Goal: Check status

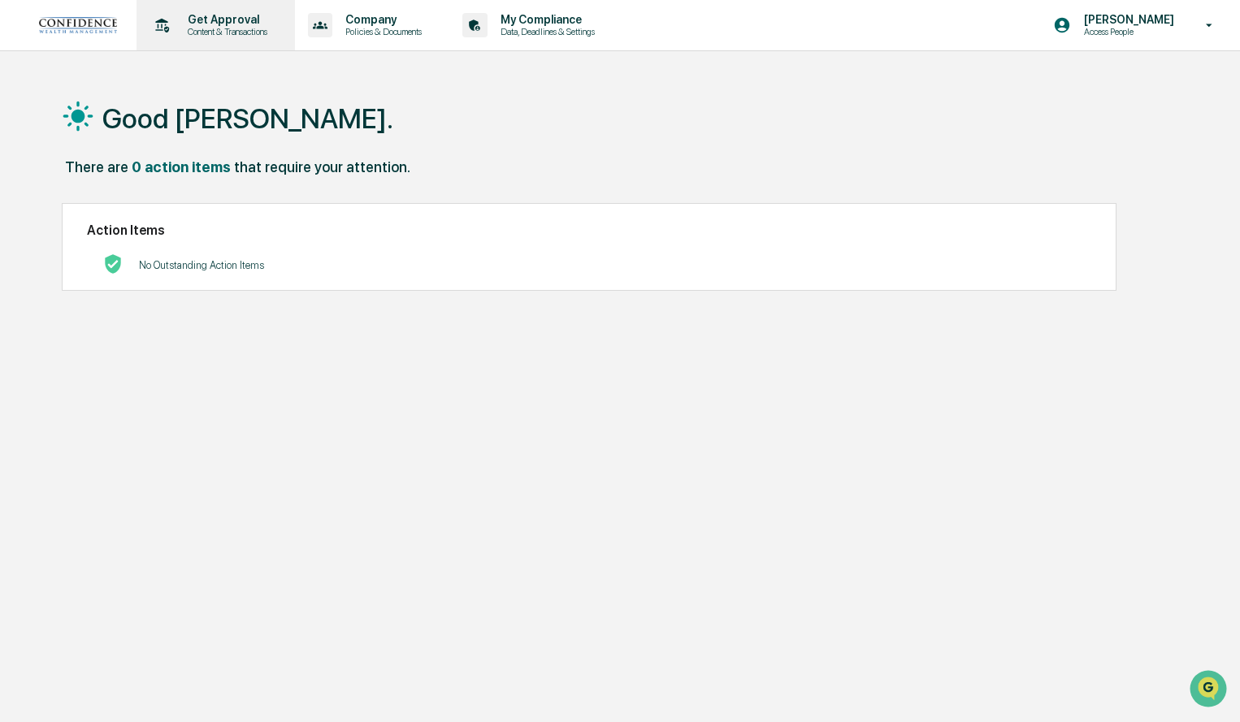
click at [202, 25] on p "Get Approval" at bounding box center [225, 19] width 101 height 13
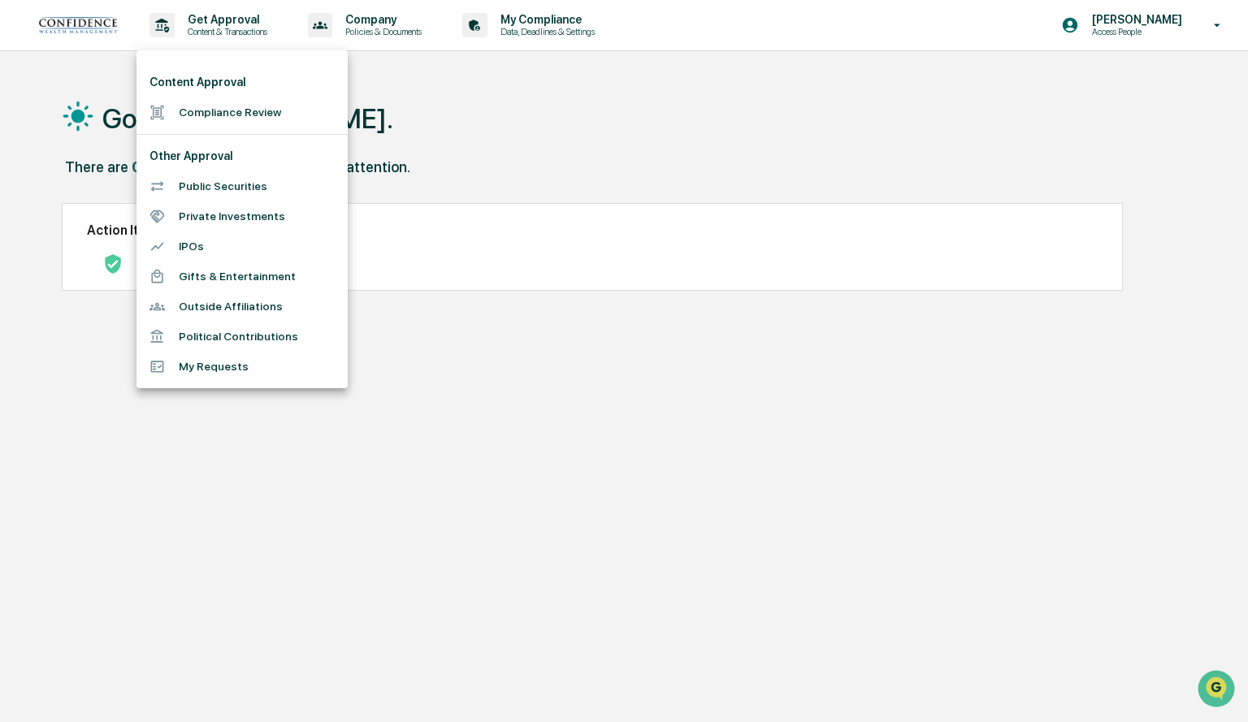
click at [498, 142] on div at bounding box center [624, 361] width 1248 height 722
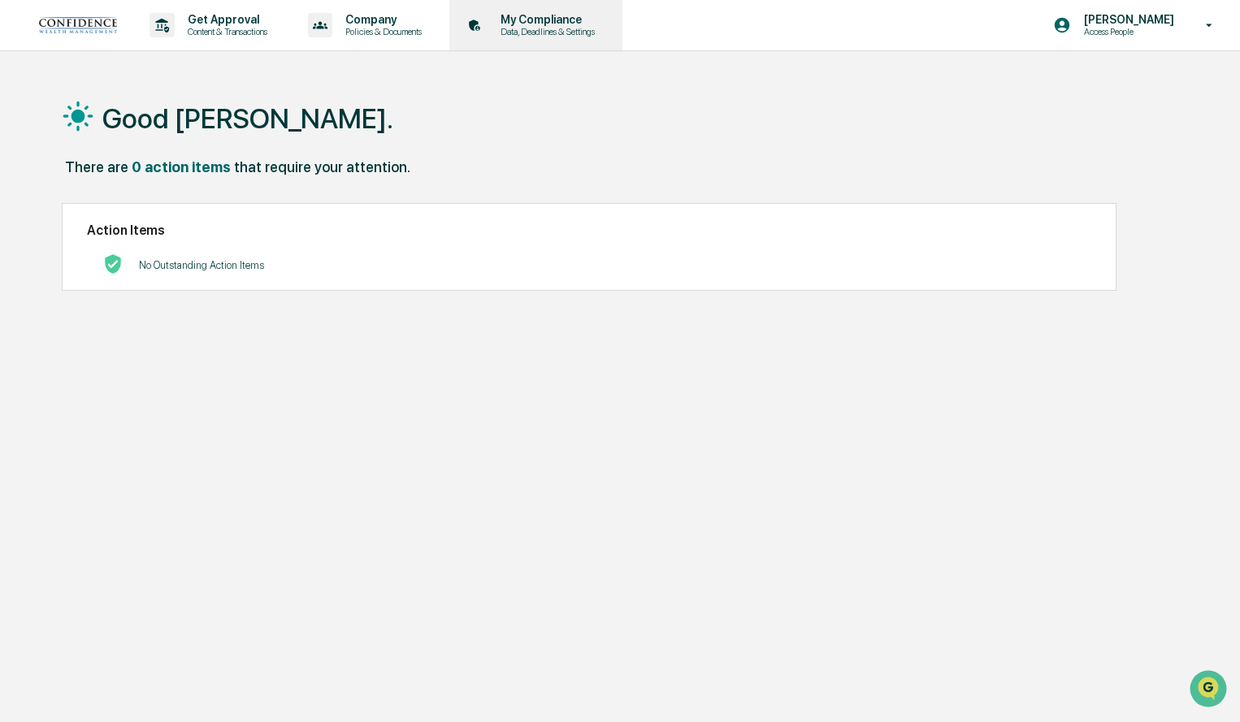
click at [566, 29] on p "Data, Deadlines & Settings" at bounding box center [545, 31] width 115 height 11
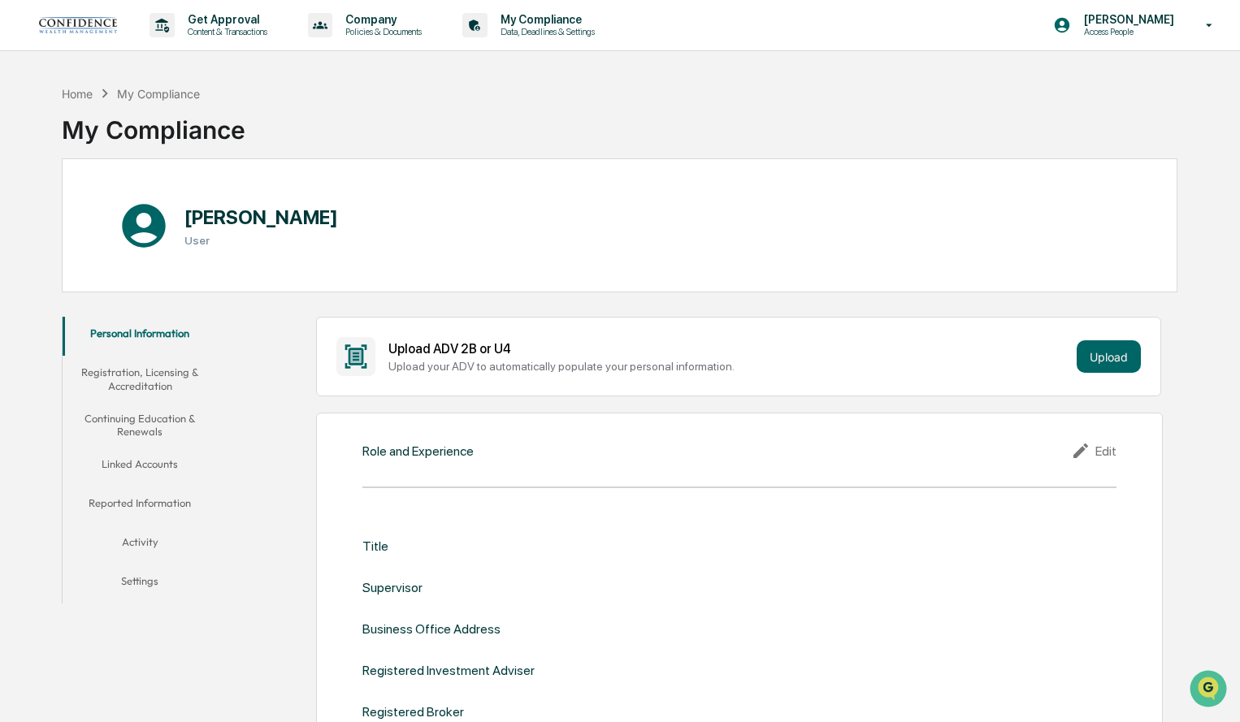
click at [145, 544] on button "Activity" at bounding box center [140, 545] width 155 height 39
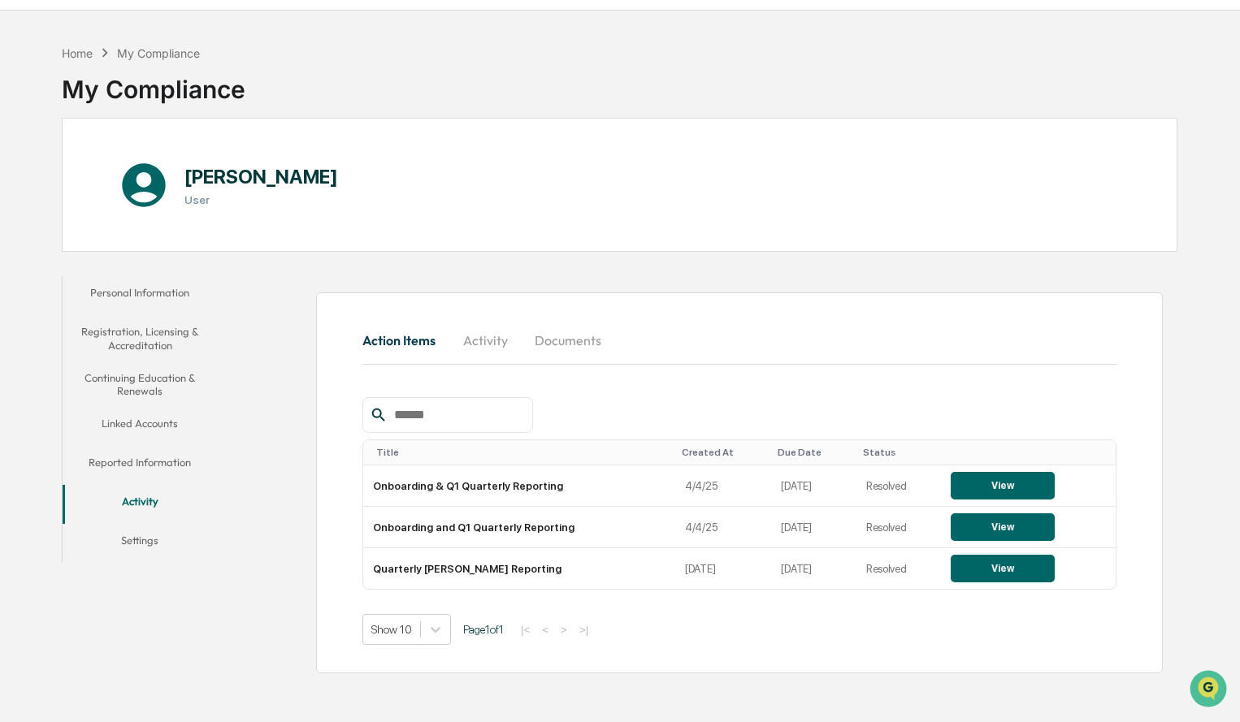
scroll to position [76, 0]
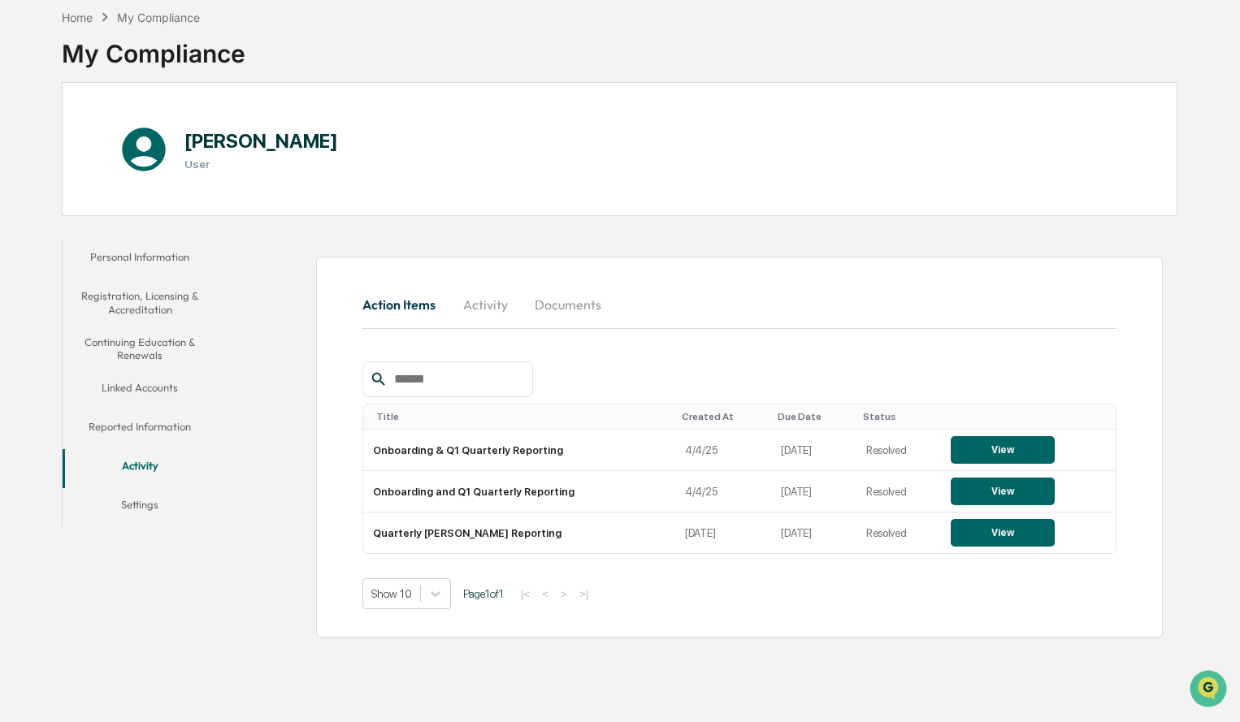
click at [494, 303] on button "Activity" at bounding box center [485, 304] width 73 height 39
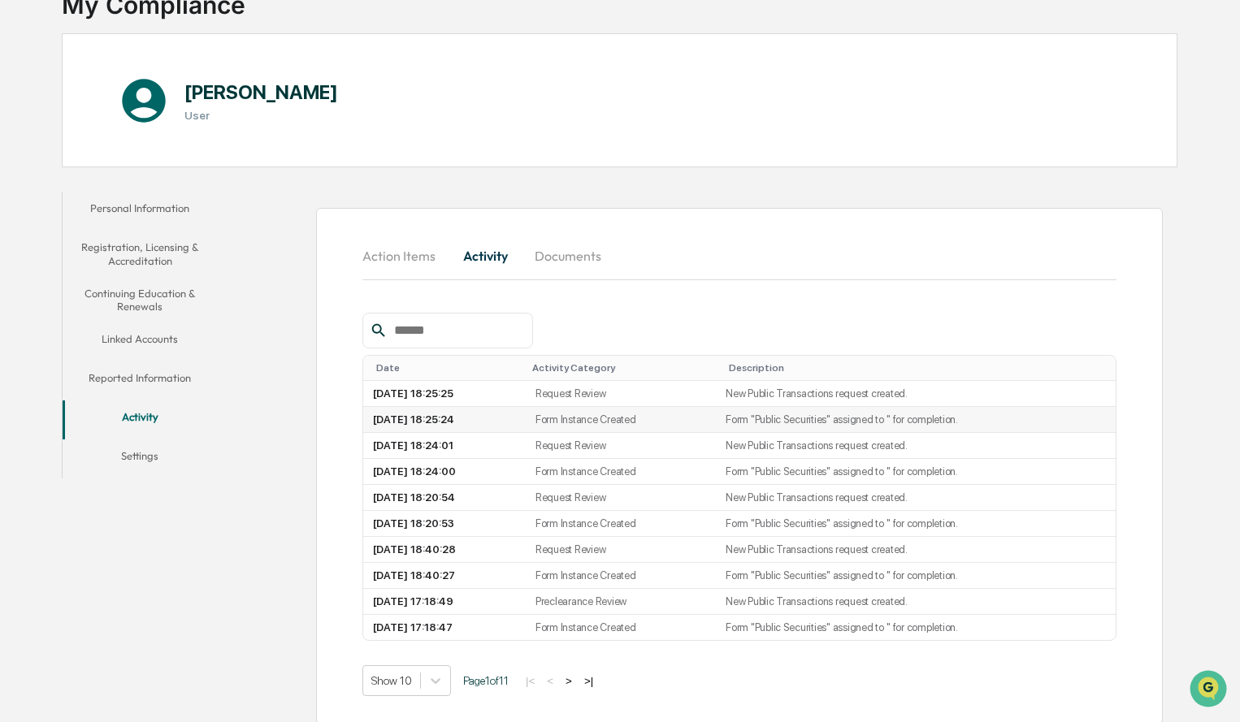
scroll to position [138, 0]
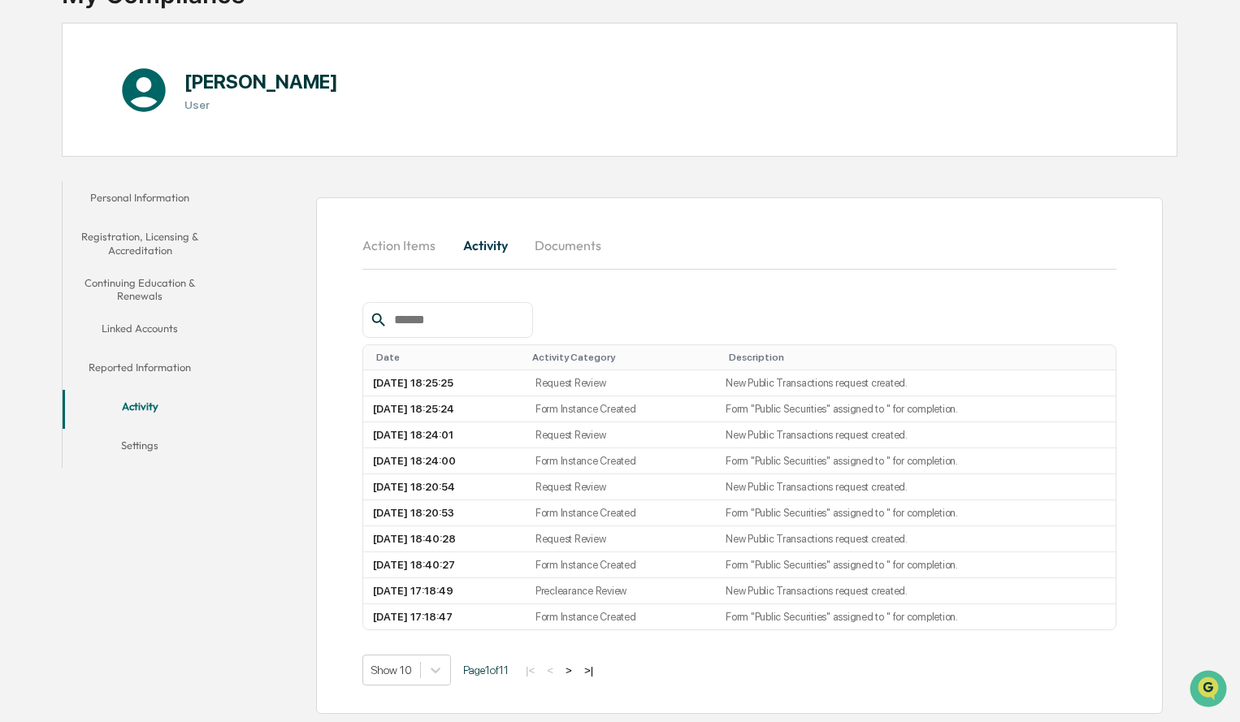
click at [595, 670] on button ">|" at bounding box center [588, 671] width 19 height 14
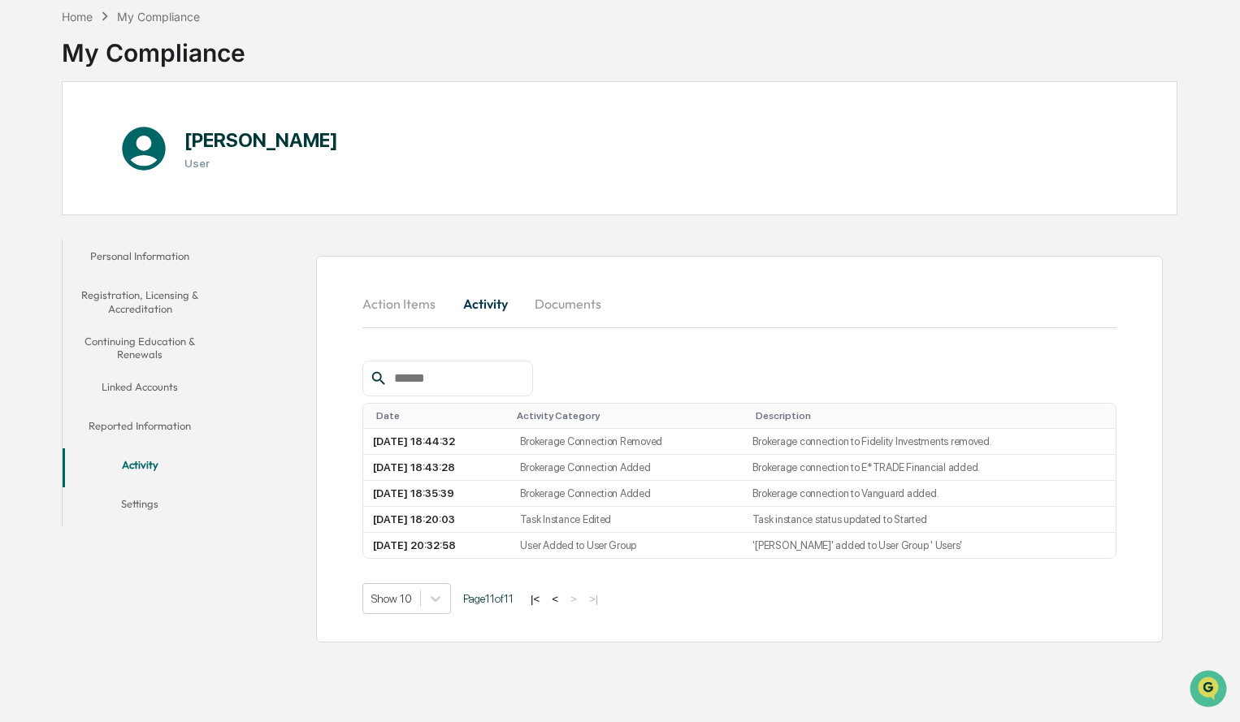
scroll to position [76, 0]
click at [563, 601] on button "<" at bounding box center [555, 600] width 16 height 14
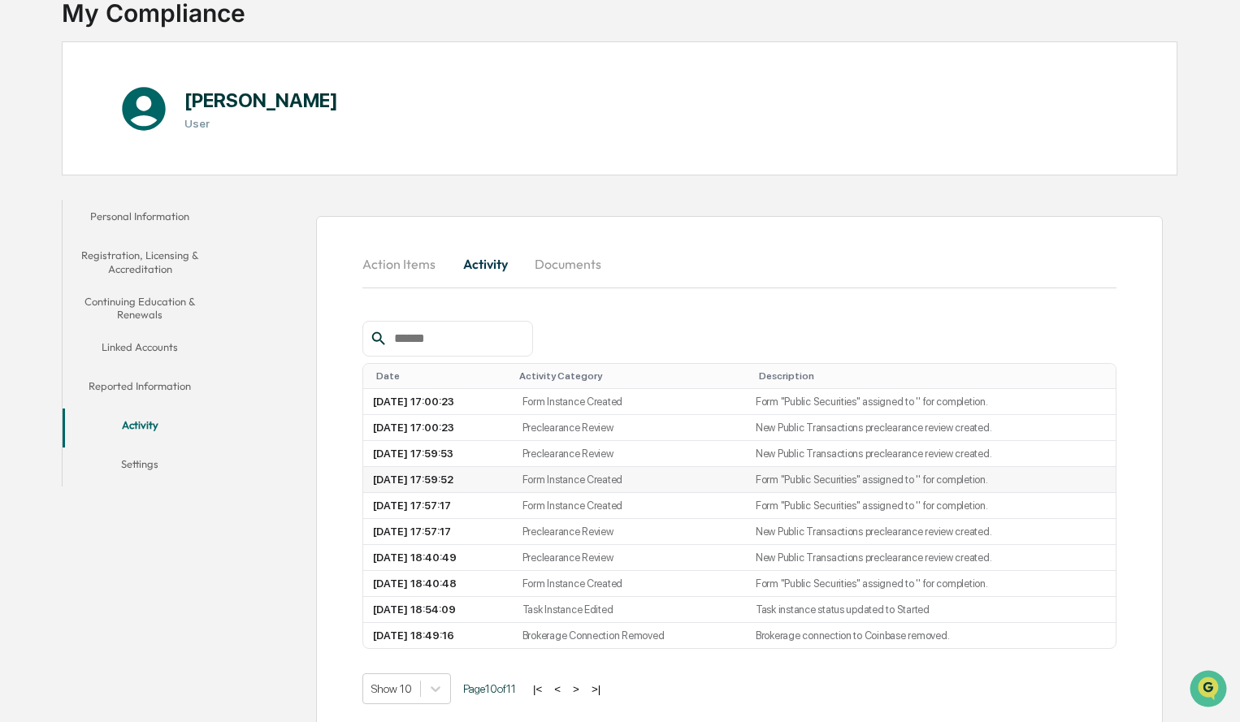
scroll to position [138, 0]
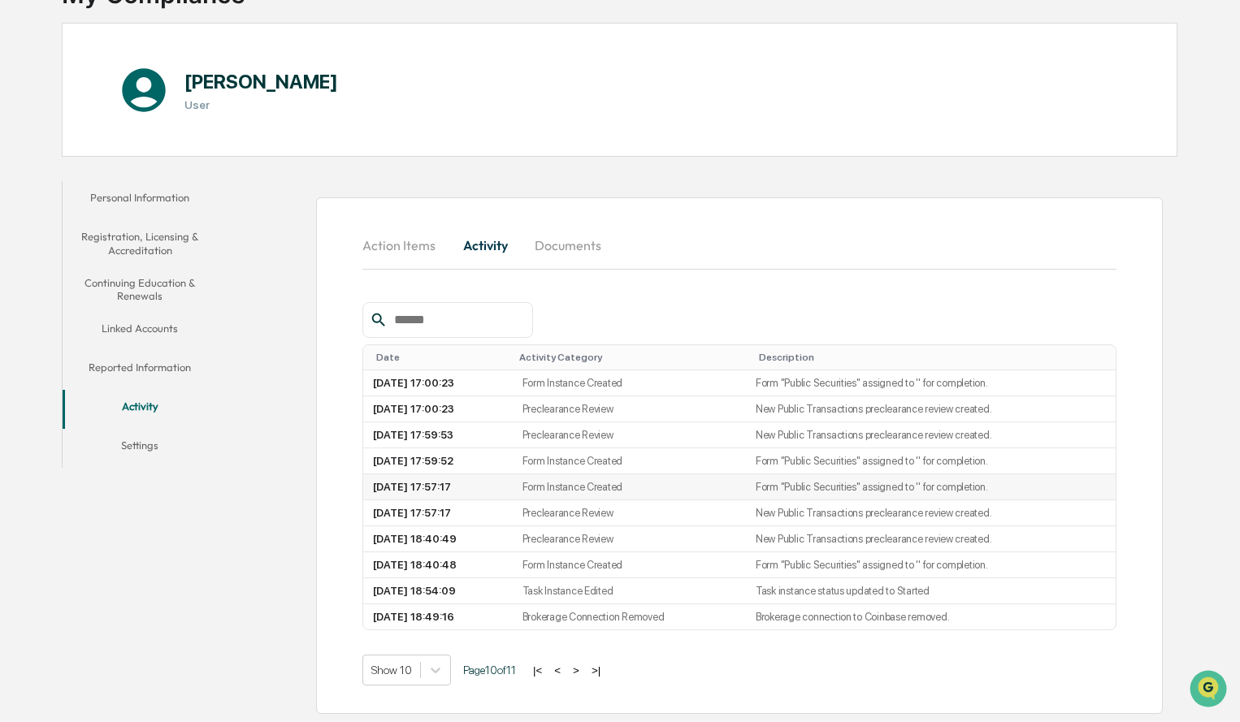
click at [628, 484] on td "Form Instance Created" at bounding box center [629, 488] width 233 height 26
click at [703, 485] on td "Form Instance Created" at bounding box center [629, 488] width 233 height 26
click at [424, 238] on button "Action Items" at bounding box center [405, 245] width 86 height 39
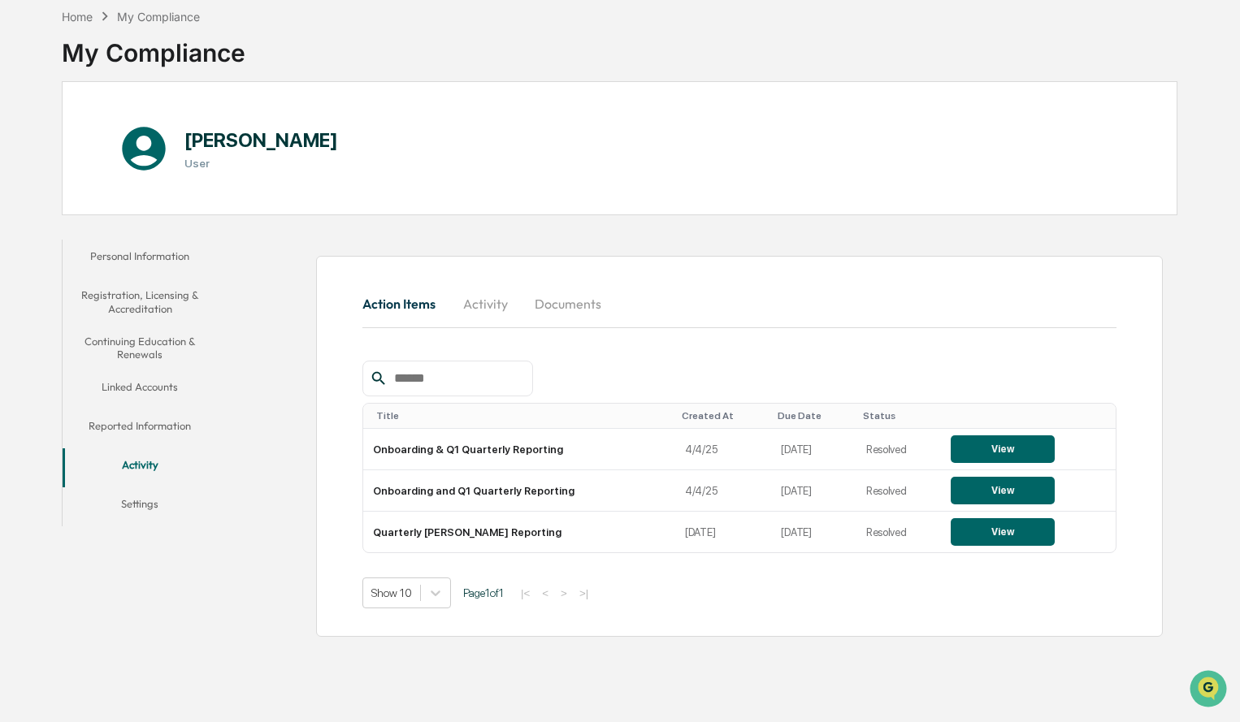
scroll to position [76, 0]
